Goal: Book appointment/travel/reservation

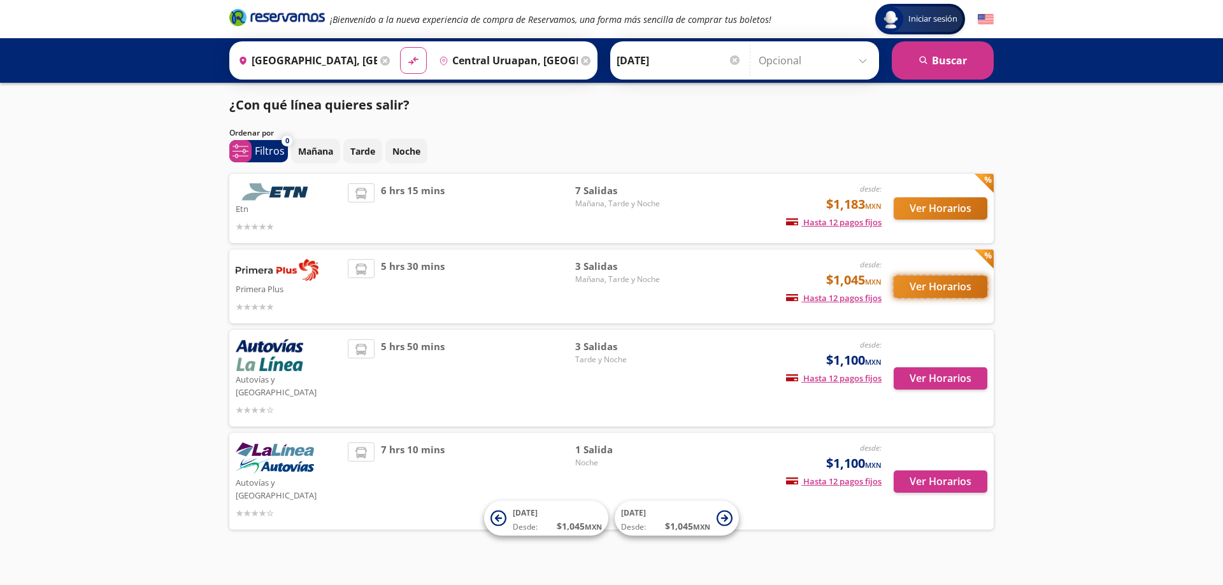
click at [967, 279] on button "Ver Horarios" at bounding box center [941, 287] width 94 height 22
click at [926, 204] on button "Ver Horarios" at bounding box center [941, 208] width 94 height 22
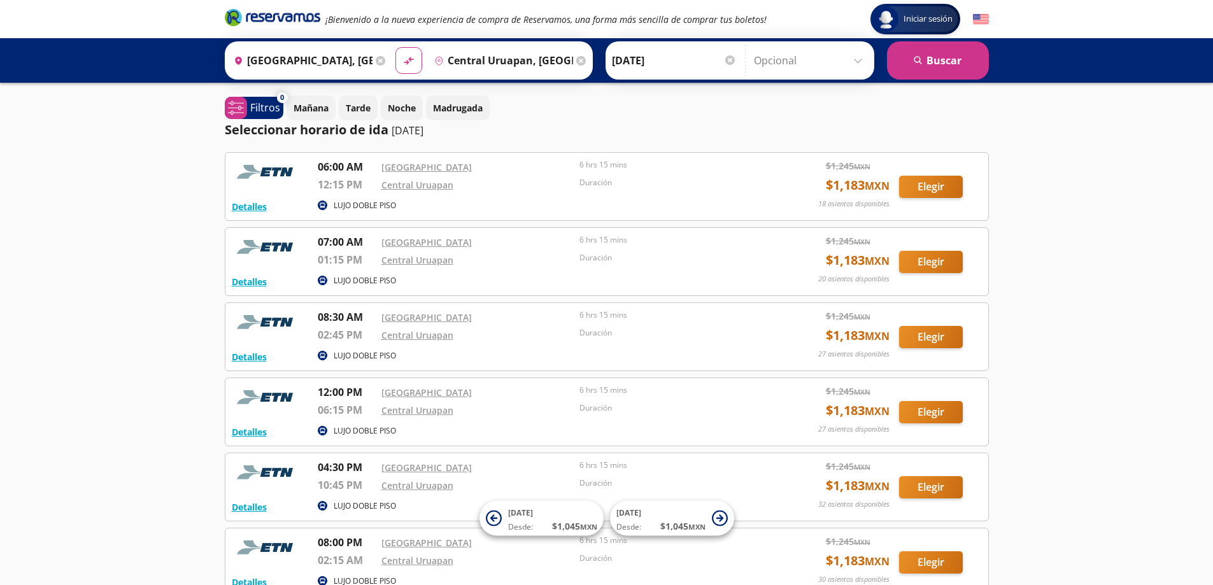
click at [1150, 280] on div "Iniciar sesión Iniciar sesión ¡Bienvenido a la nueva experiencia de compra de R…" at bounding box center [606, 396] width 1213 height 792
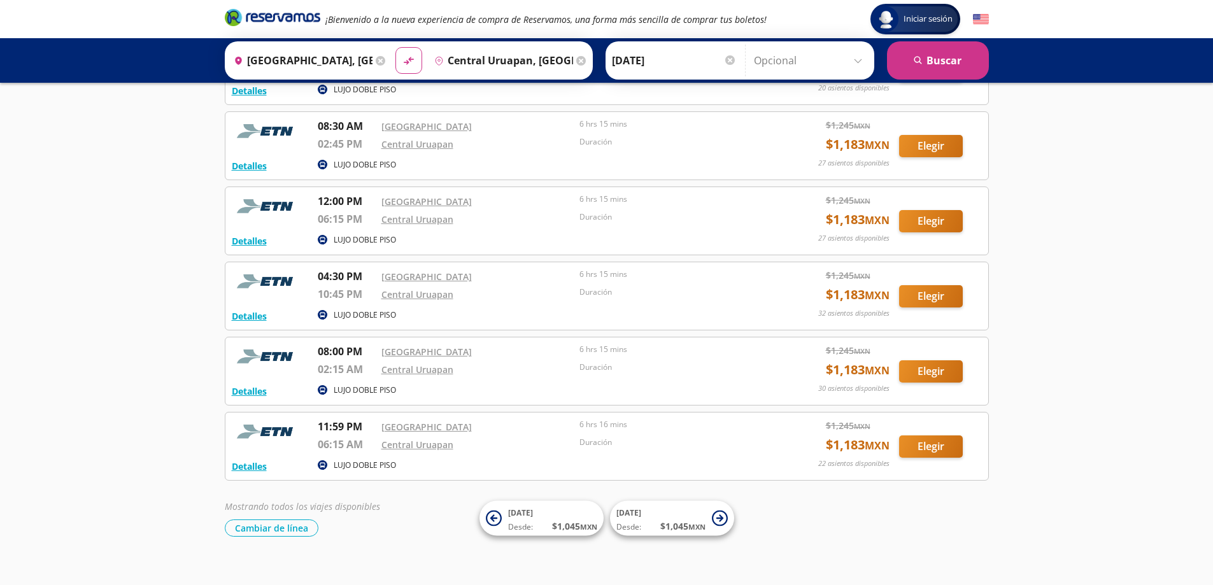
scroll to position [206, 0]
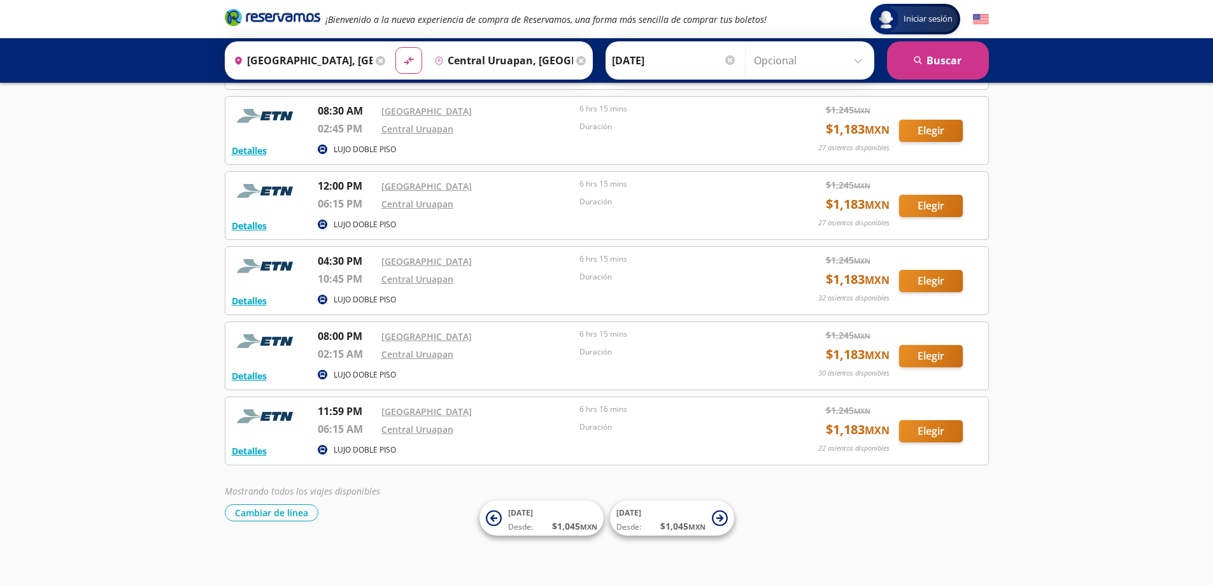
drag, startPoint x: 1129, startPoint y: 298, endPoint x: 1138, endPoint y: 303, distance: 9.7
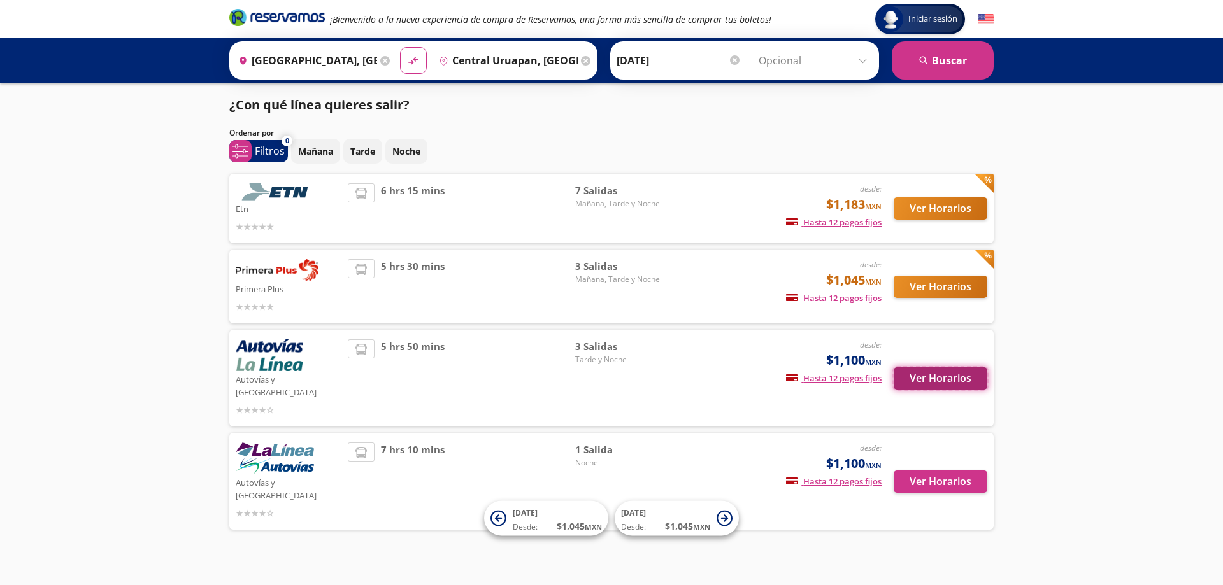
click at [938, 375] on button "Ver Horarios" at bounding box center [941, 378] width 94 height 22
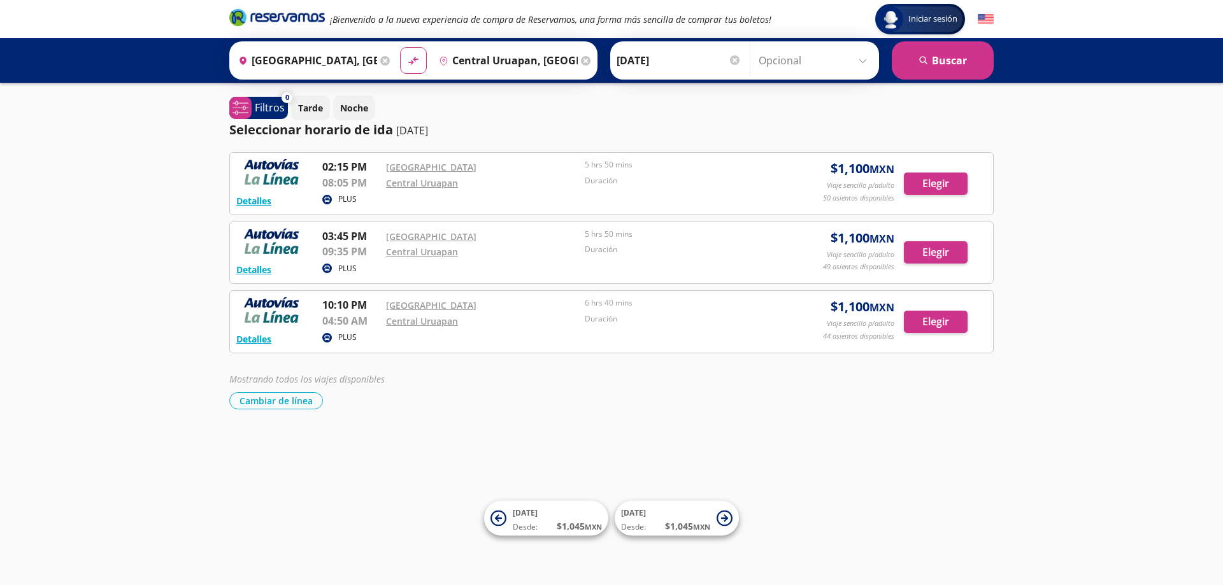
click at [880, 410] on div "Iniciar sesión Iniciar sesión ¡Bienvenido a la nueva experiencia de compra de R…" at bounding box center [611, 292] width 1223 height 585
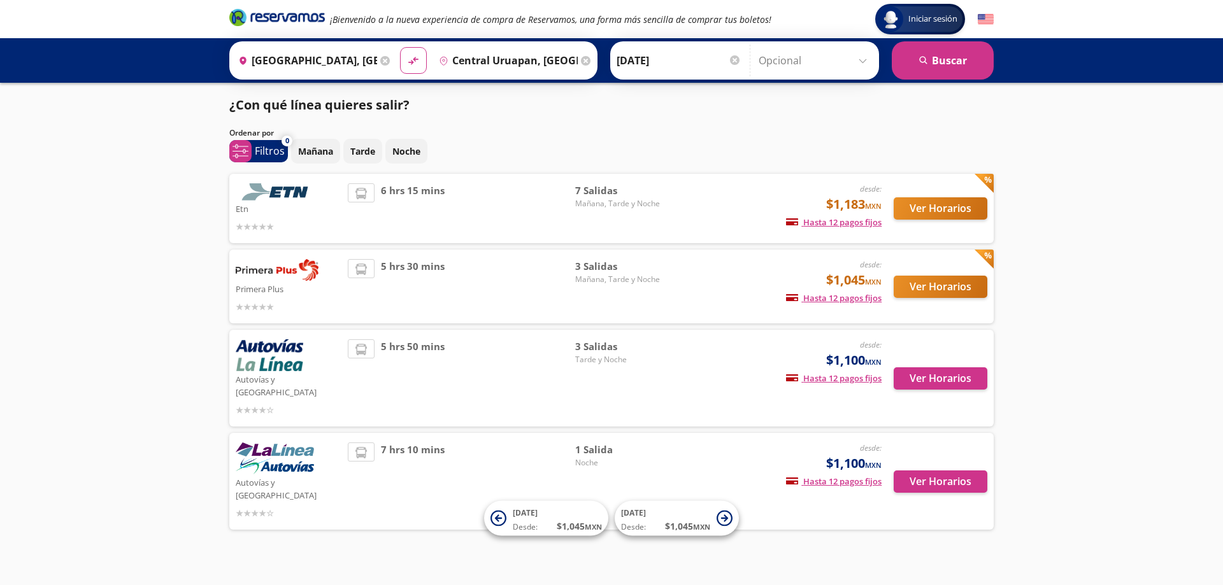
click at [921, 478] on div "Ver Horarios" at bounding box center [934, 482] width 106 height 78
click at [925, 471] on button "Ver Horarios" at bounding box center [941, 482] width 94 height 22
